Goal: Navigation & Orientation: Find specific page/section

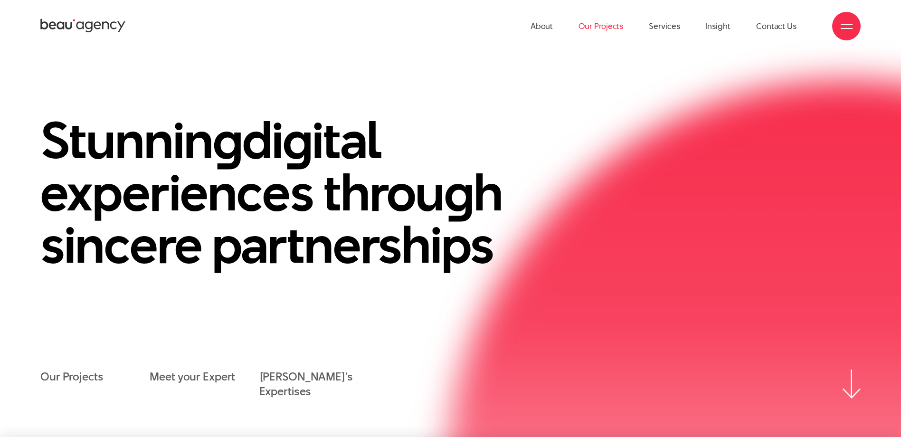
click at [589, 30] on link "Our Projects" at bounding box center [601, 26] width 45 height 52
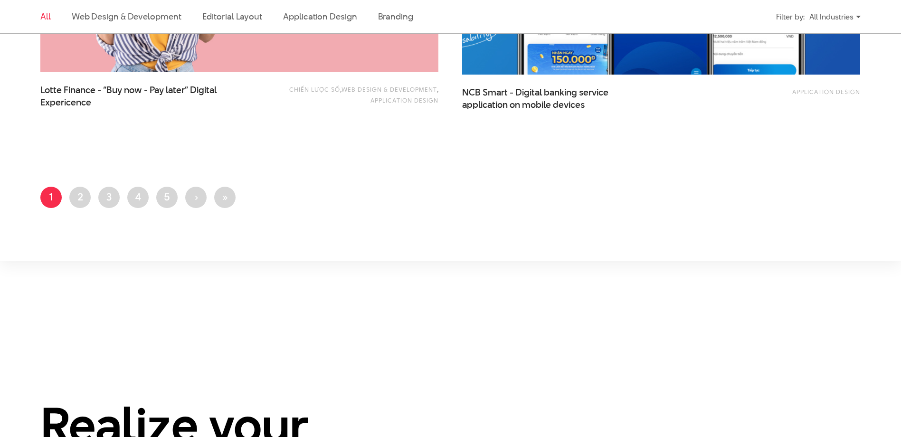
scroll to position [2471, 0]
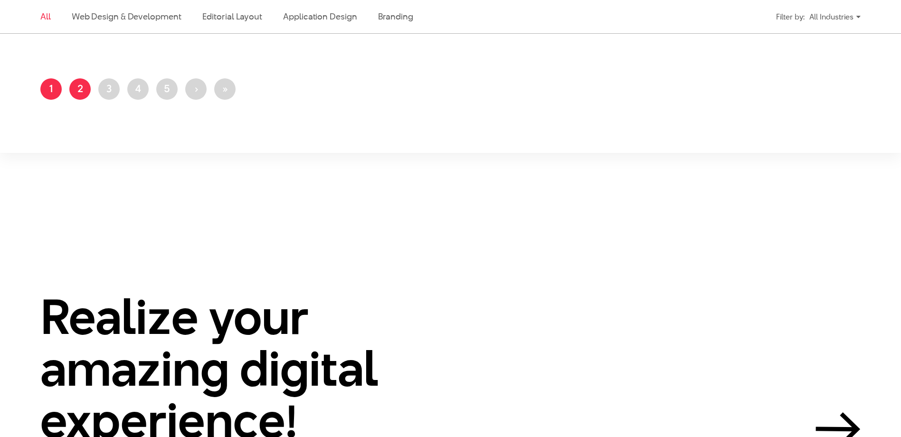
click at [73, 94] on link "Page 2" at bounding box center [79, 88] width 21 height 21
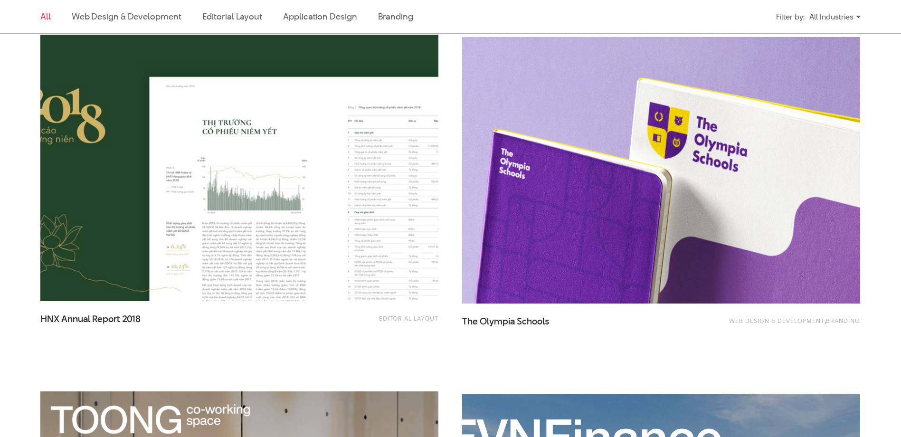
scroll to position [713, 0]
